Goal: Navigation & Orientation: Find specific page/section

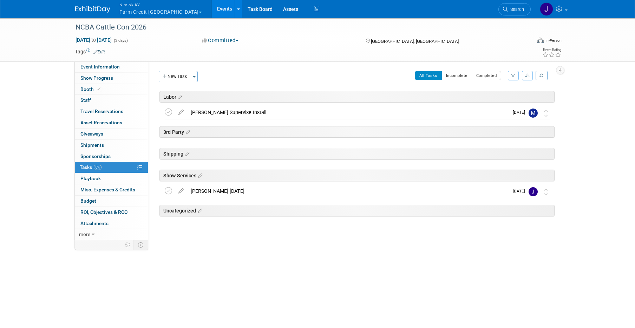
click at [150, 14] on button "Nimlok KY Farm Credit [GEOGRAPHIC_DATA]" at bounding box center [165, 9] width 92 height 18
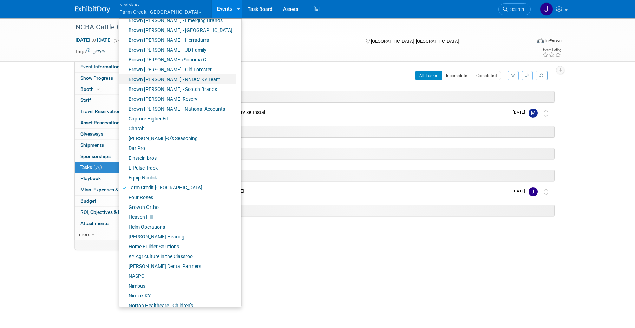
scroll to position [218, 0]
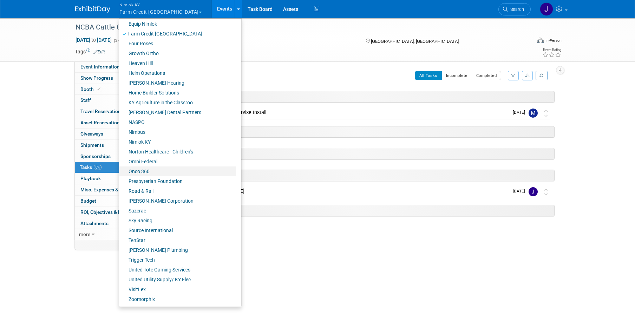
click at [157, 174] on link "Onco 360" at bounding box center [177, 171] width 117 height 10
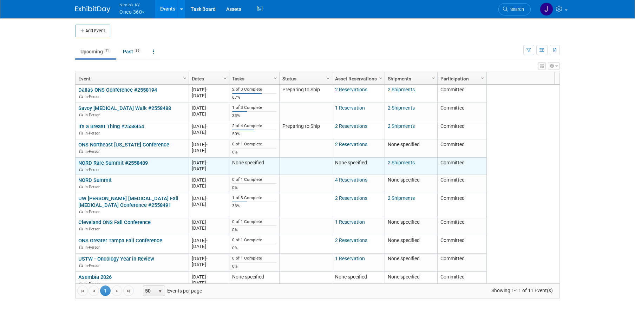
click at [119, 165] on link "NORD Rare Summit #2558489" at bounding box center [113, 163] width 70 height 6
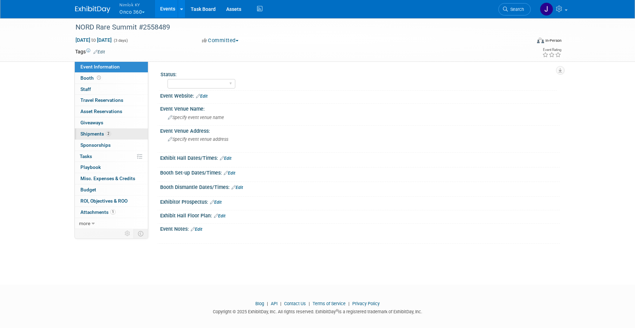
click at [122, 134] on link "2 Shipments 2" at bounding box center [111, 133] width 73 height 11
